Goal: Navigation & Orientation: Find specific page/section

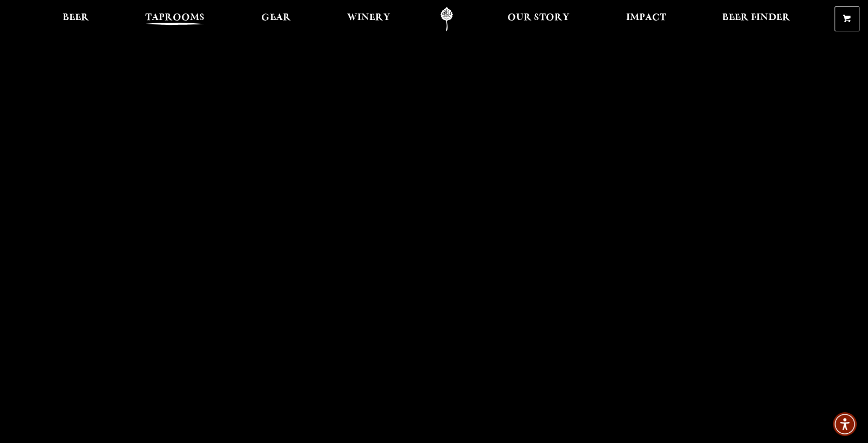
click at [167, 22] on span "Taprooms" at bounding box center [174, 17] width 59 height 9
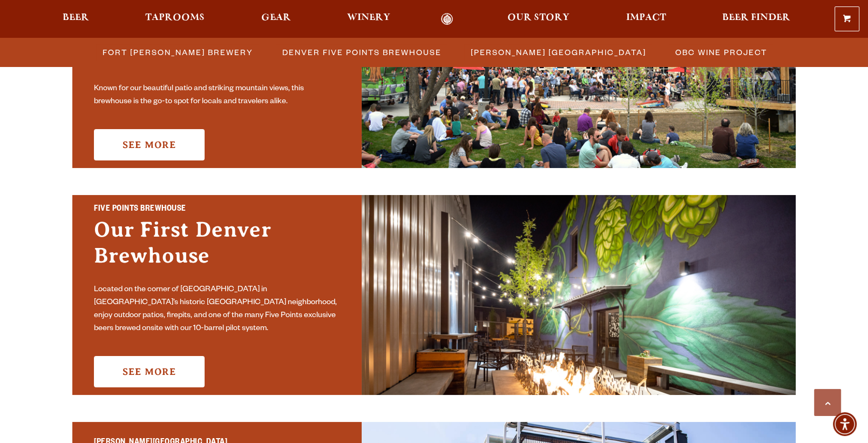
scroll to position [653, 0]
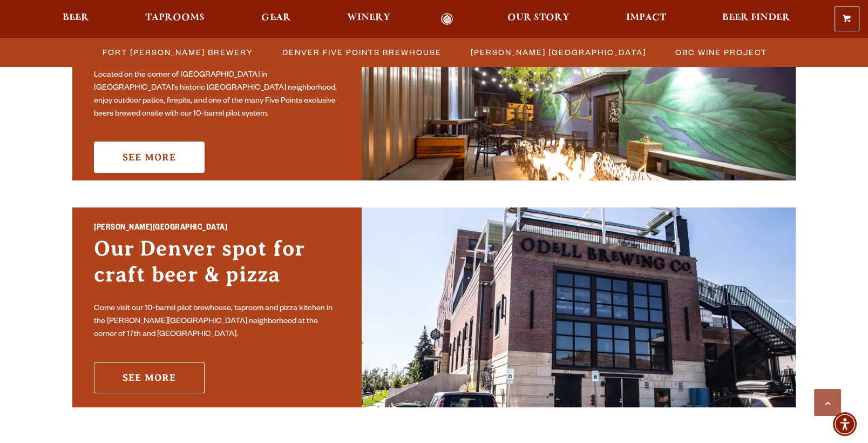
click at [162, 384] on link "See More" at bounding box center [149, 377] width 111 height 31
